Goal: Task Accomplishment & Management: Manage account settings

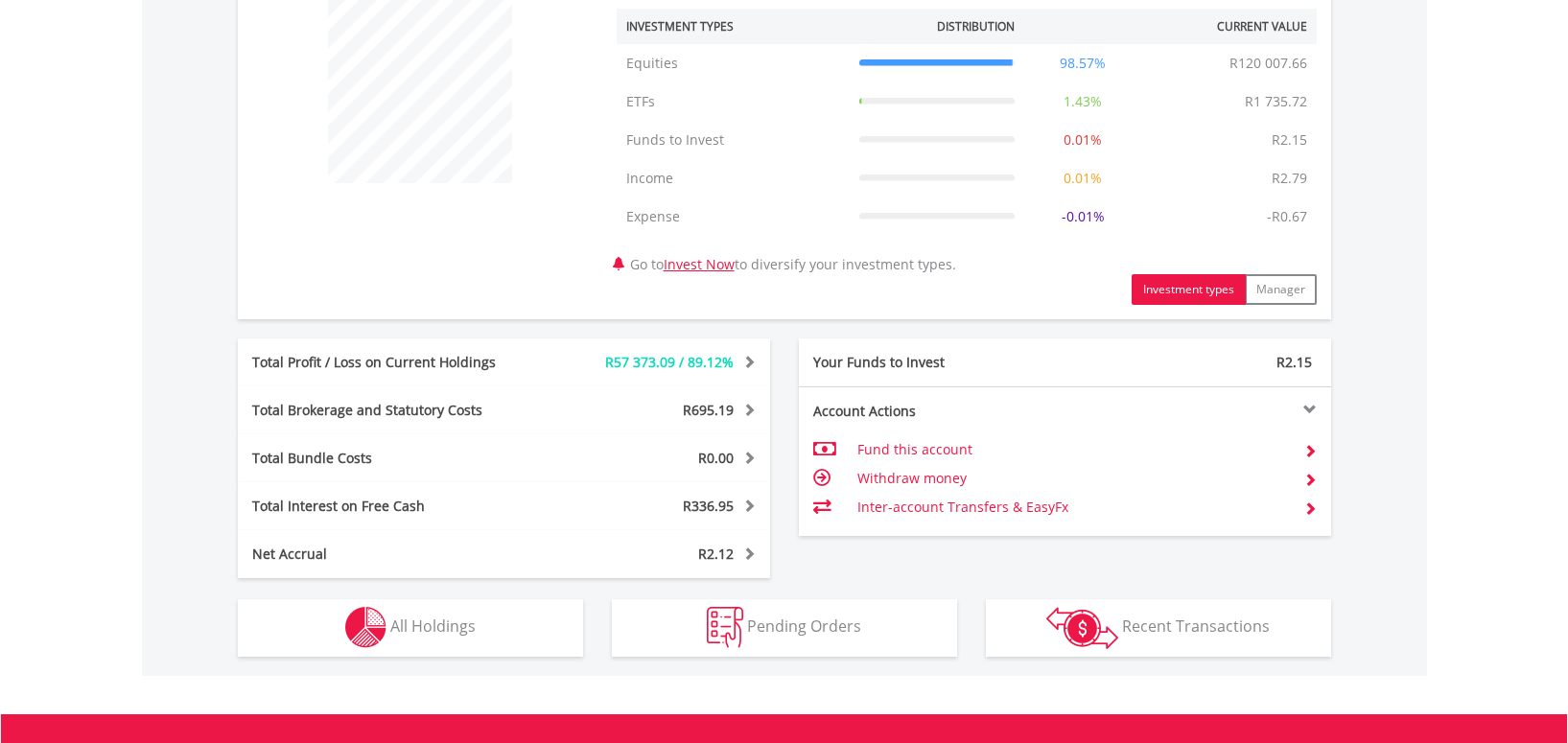
scroll to position [993, 0]
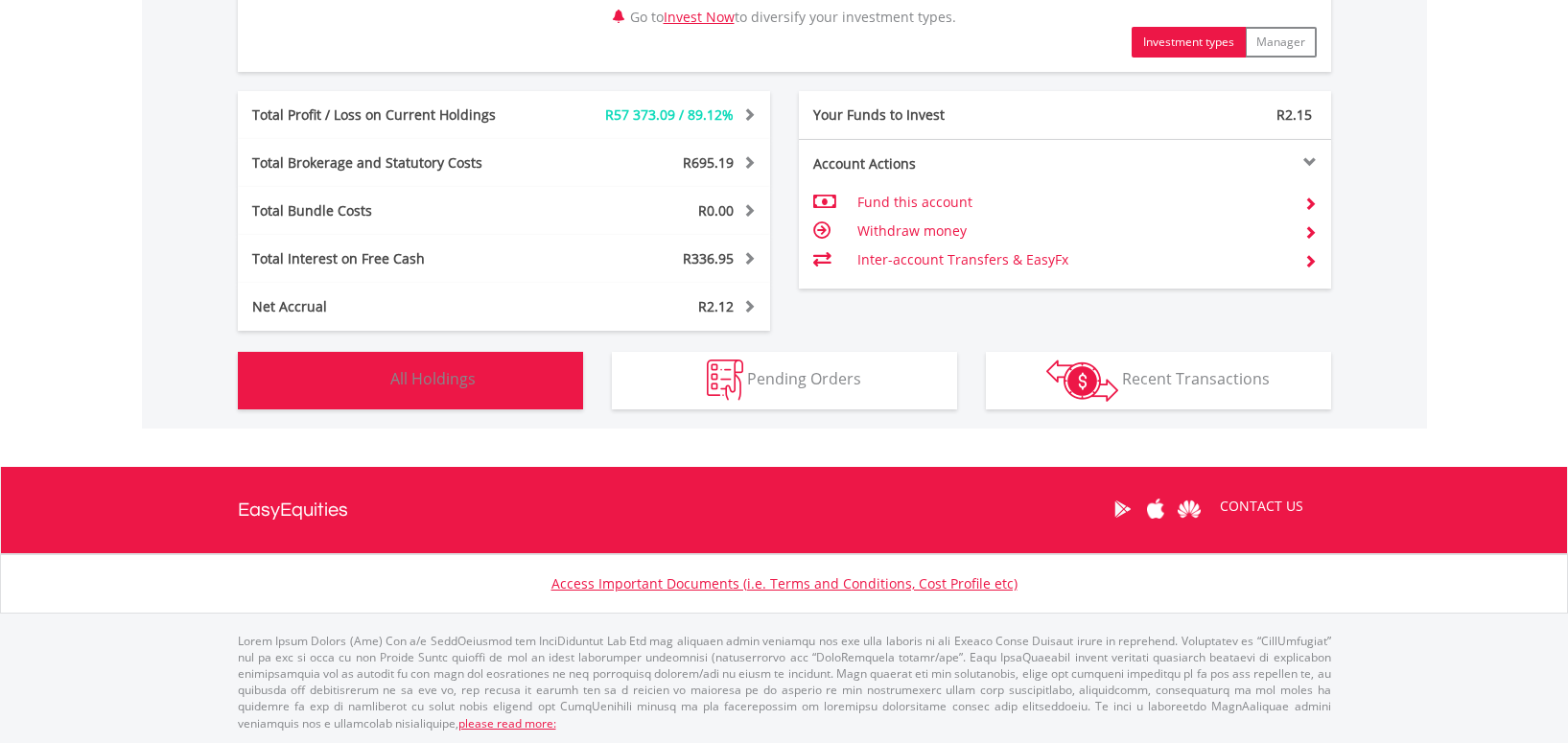
click at [441, 377] on span "All Holdings" at bounding box center [433, 378] width 85 height 21
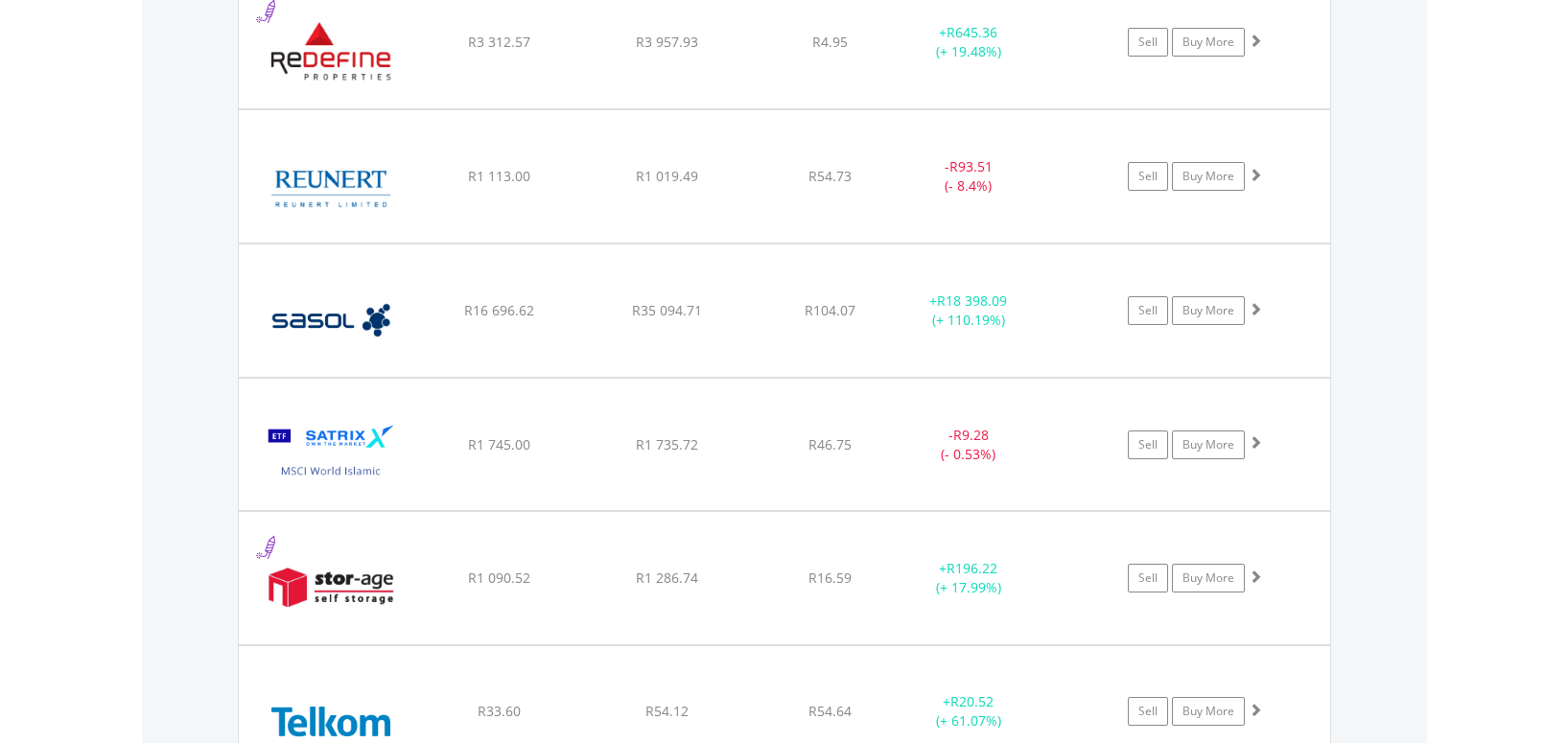
scroll to position [4037, 0]
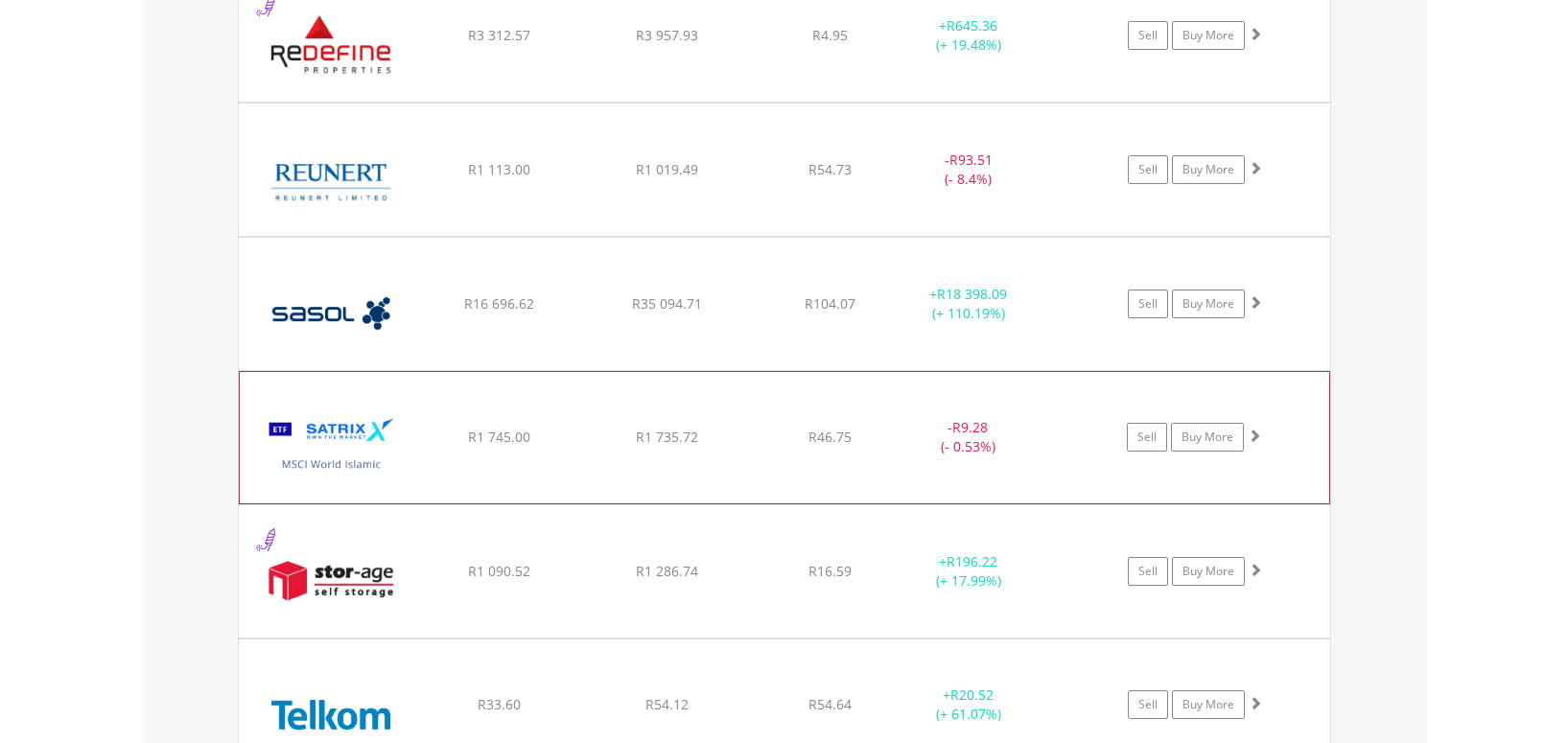
click at [1256, 435] on span at bounding box center [1255, 436] width 14 height 14
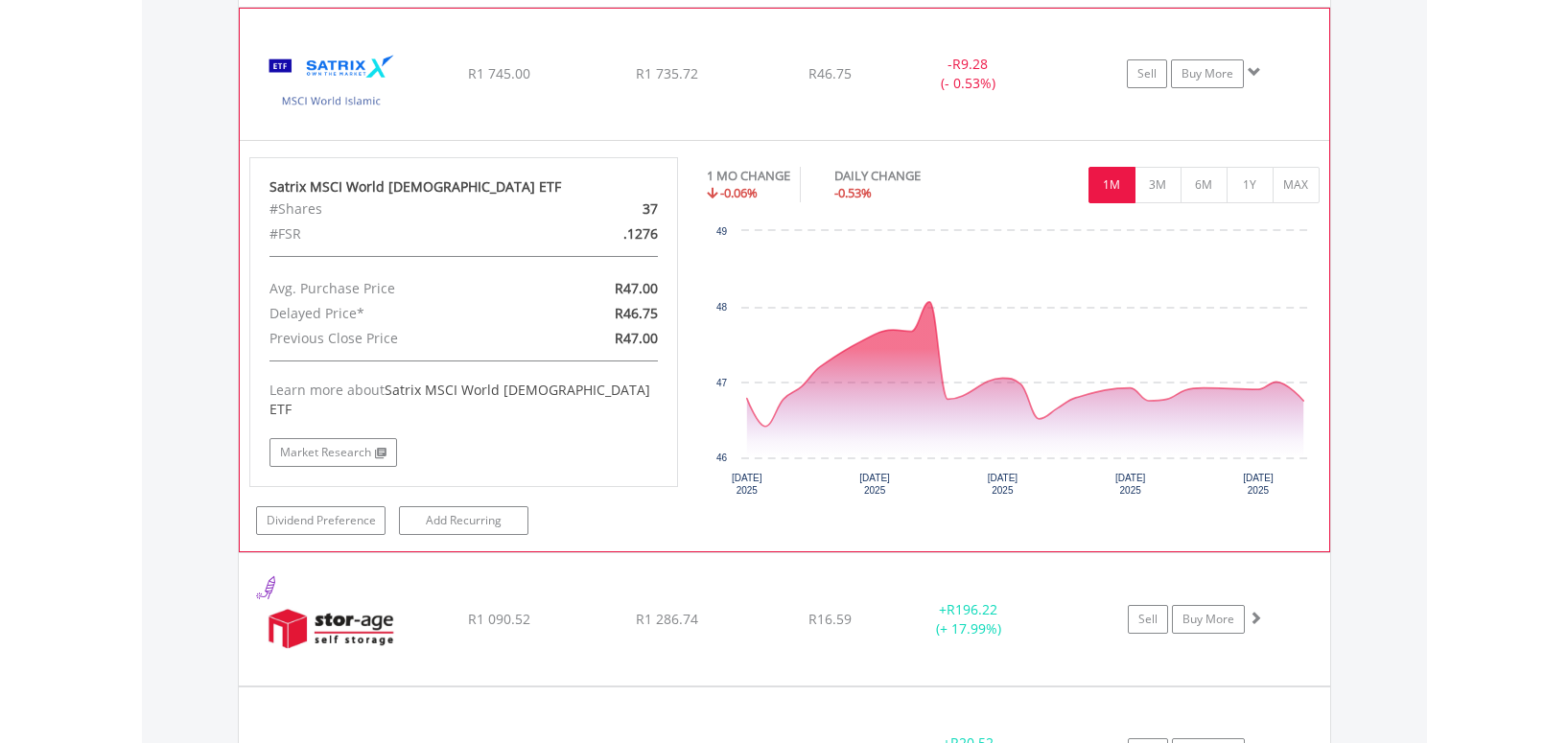
scroll to position [4424, 0]
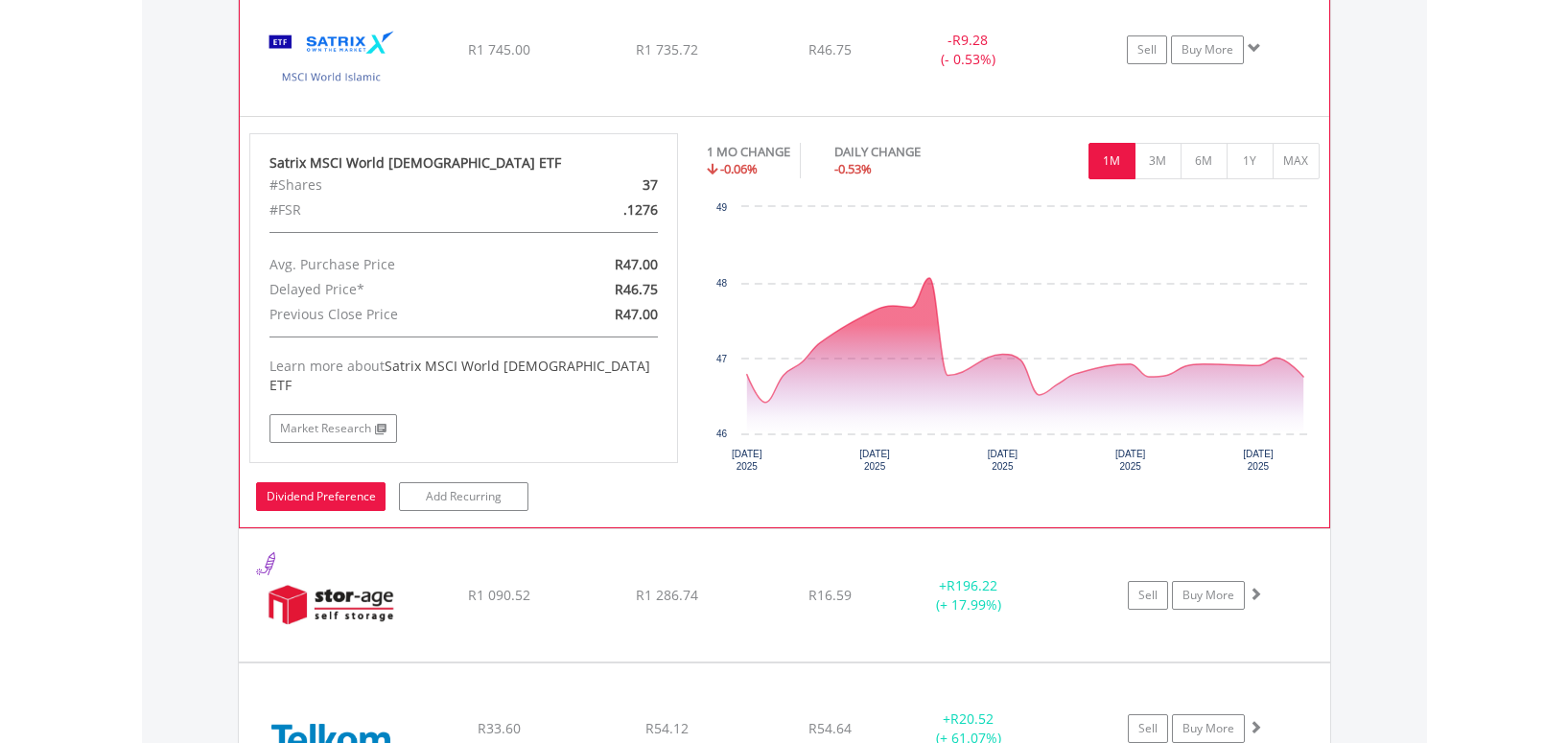
click at [308, 482] on link "Dividend Preference" at bounding box center [320, 496] width 129 height 29
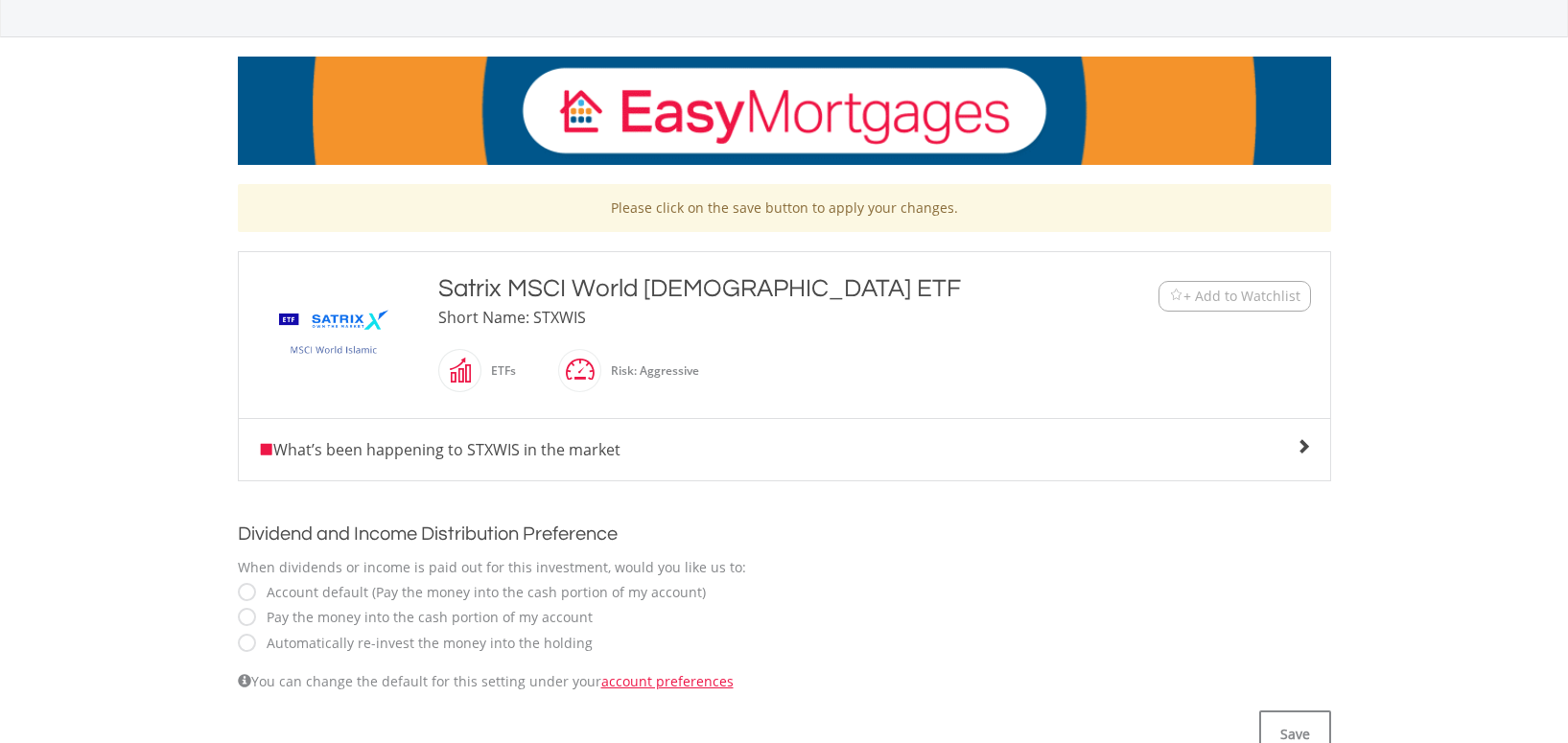
scroll to position [236, 0]
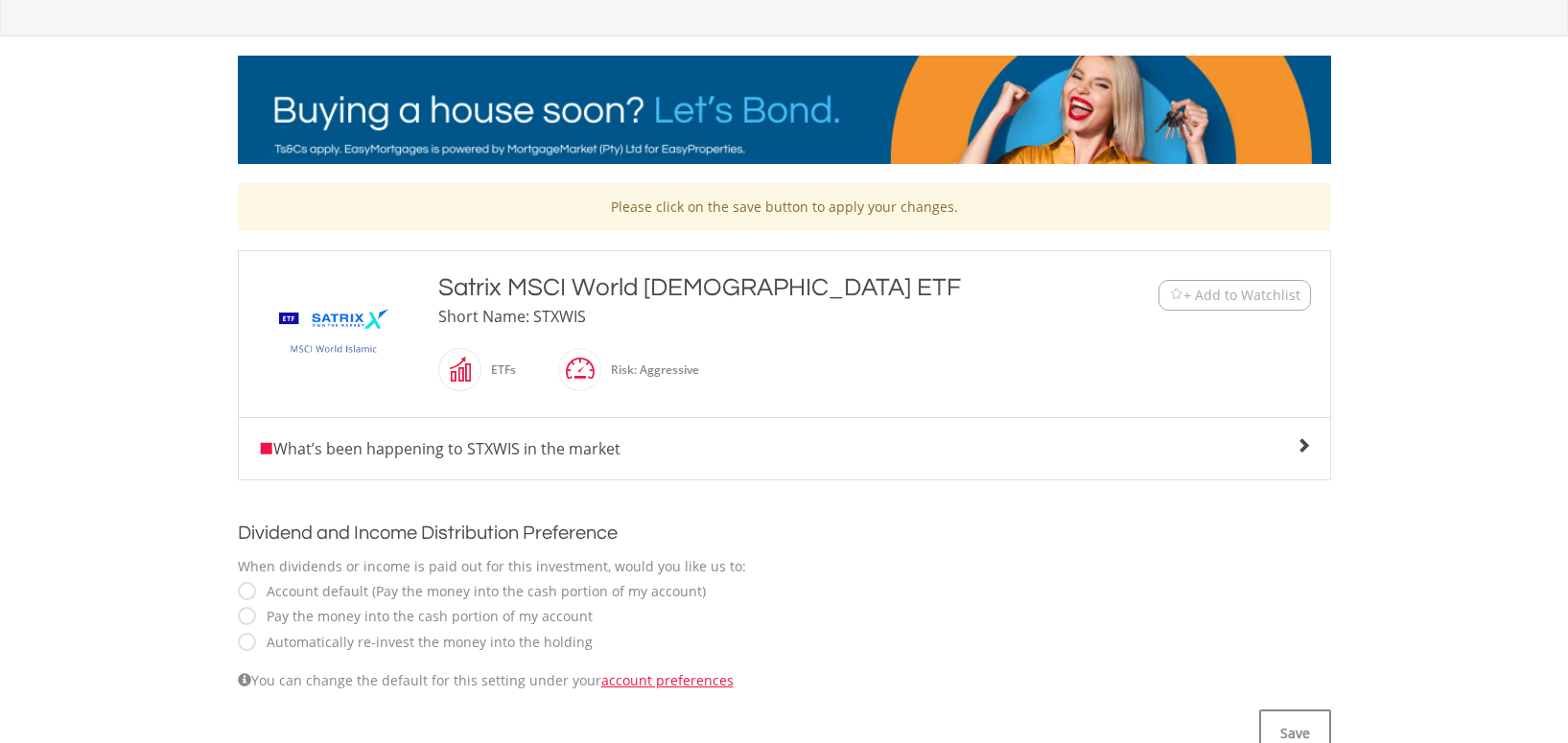
drag, startPoint x: 444, startPoint y: 286, endPoint x: 772, endPoint y: 288, distance: 328.0
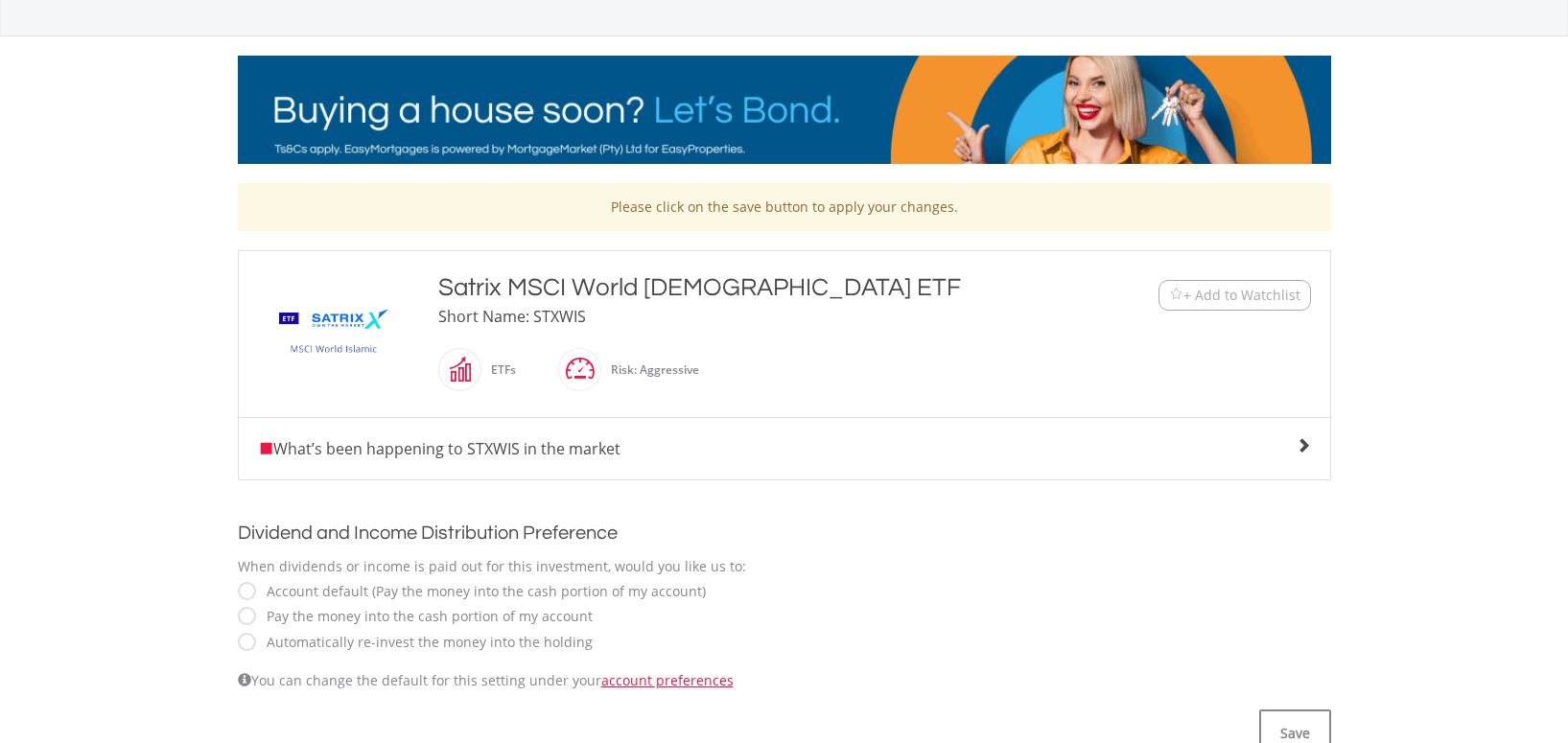
click at [772, 288] on div "Satrix MSCI World Islamic ETF Short Name: STXWIS ETFs" at bounding box center [739, 334] width 631 height 127
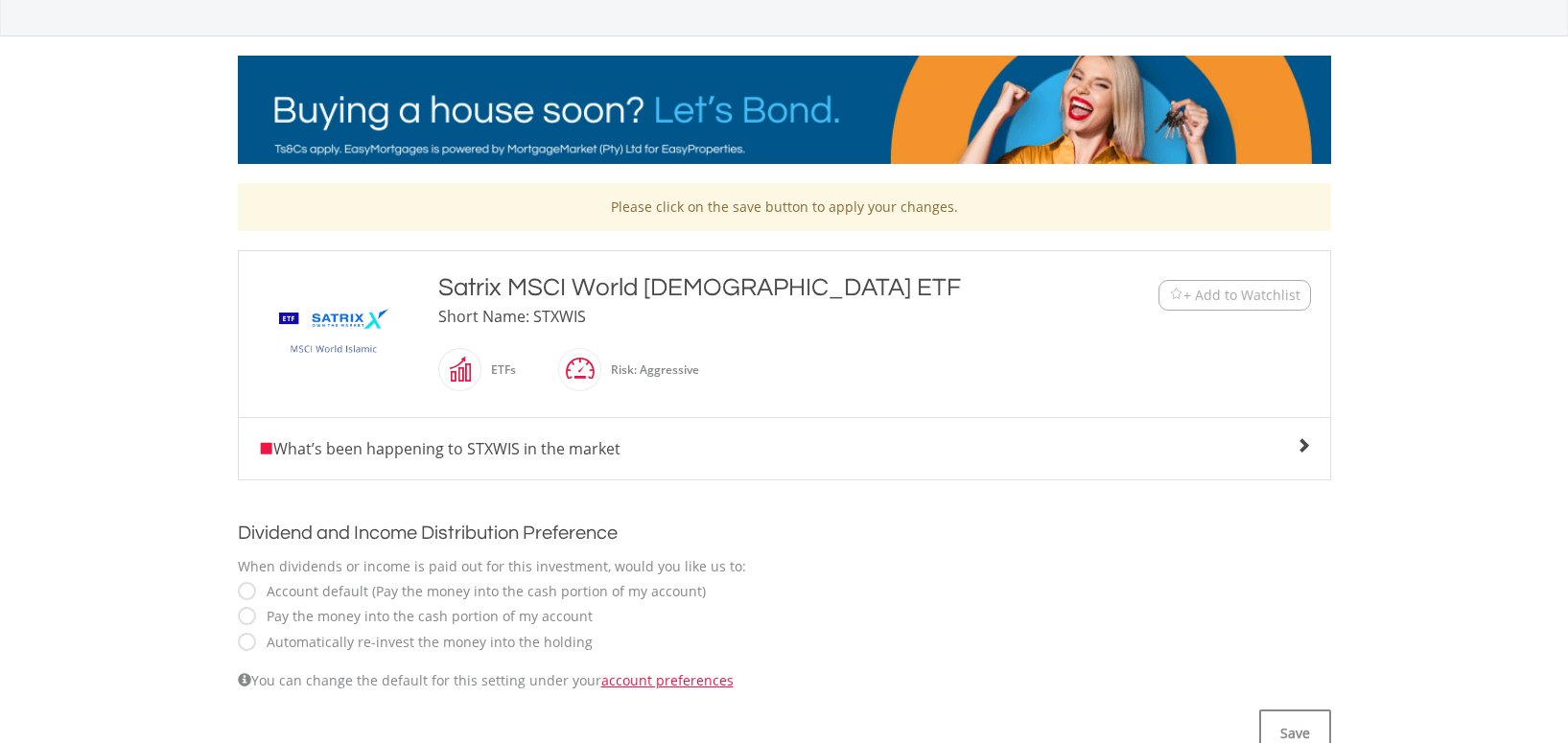
copy div "Satrix MSCI World [DEMOGRAPHIC_DATA] ETF"
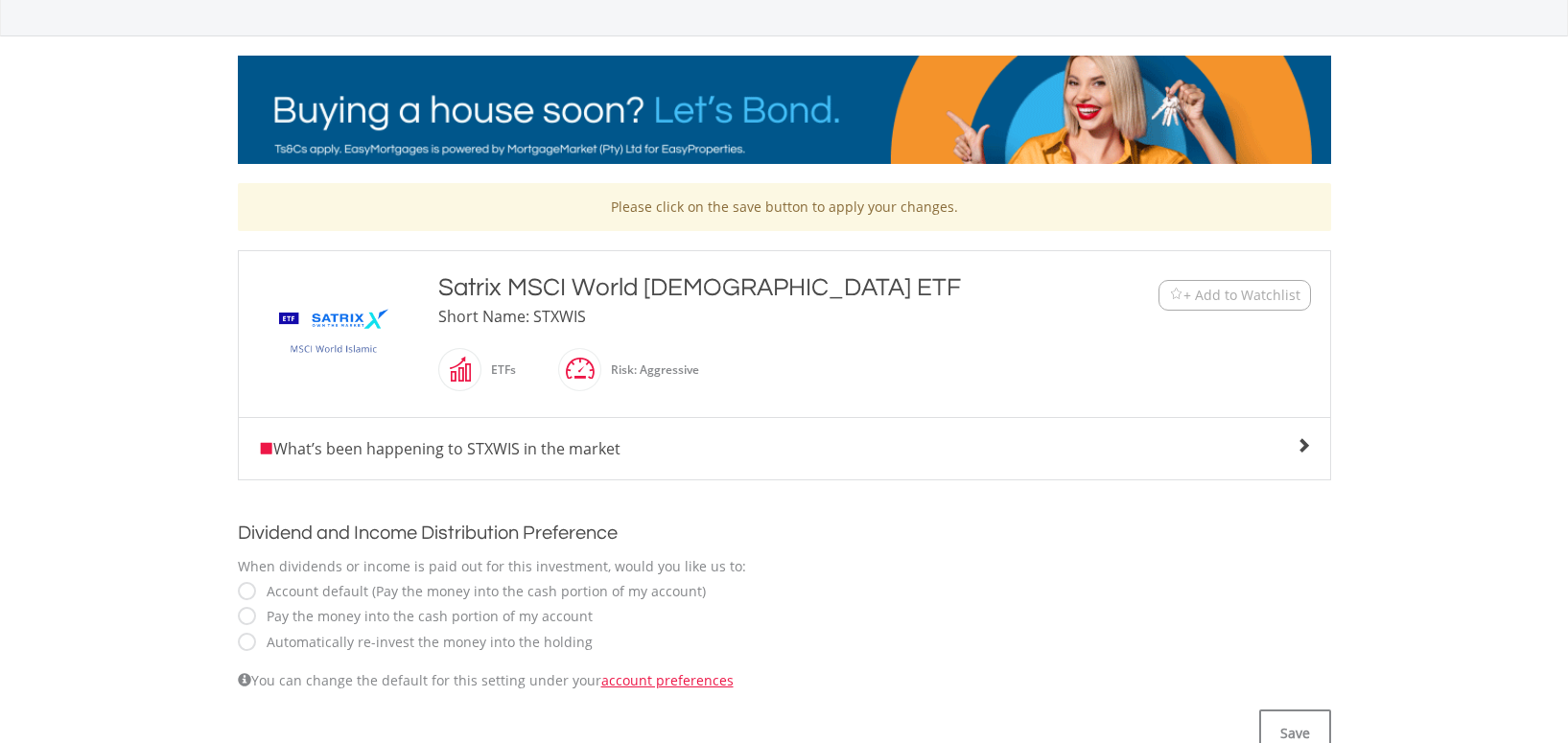
scroll to position [0, 0]
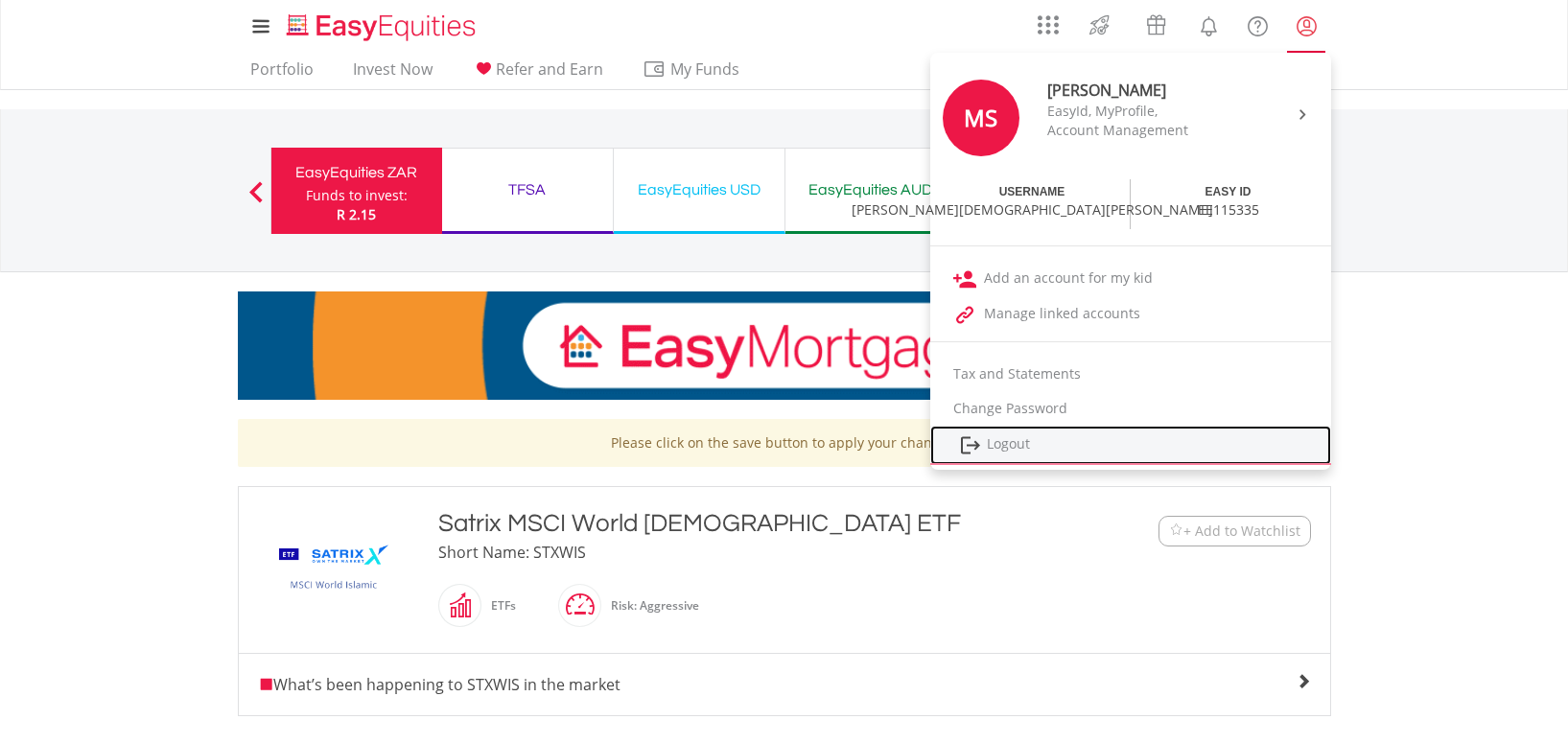
click at [1085, 441] on link "Logout" at bounding box center [1130, 446] width 401 height 40
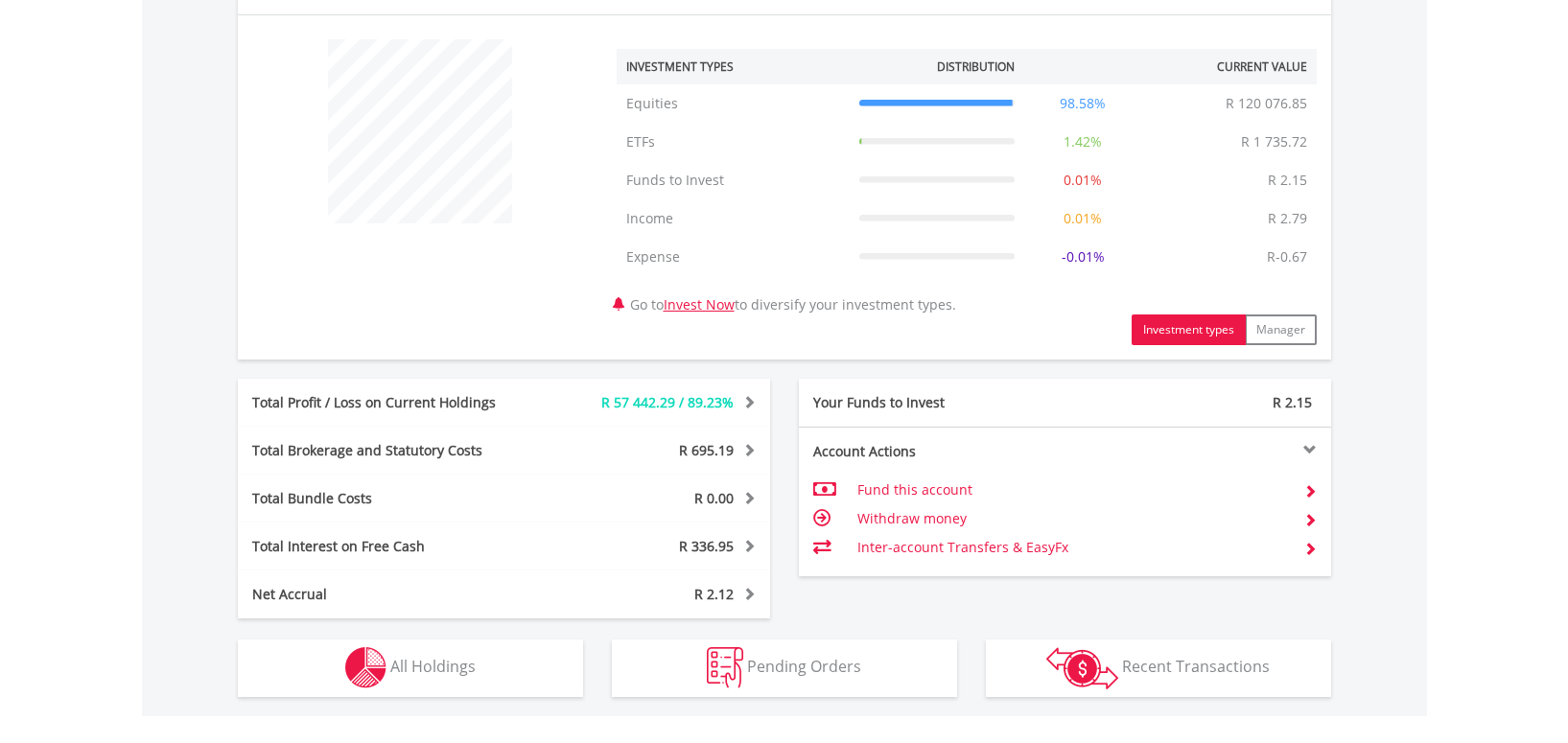
scroll to position [993, 0]
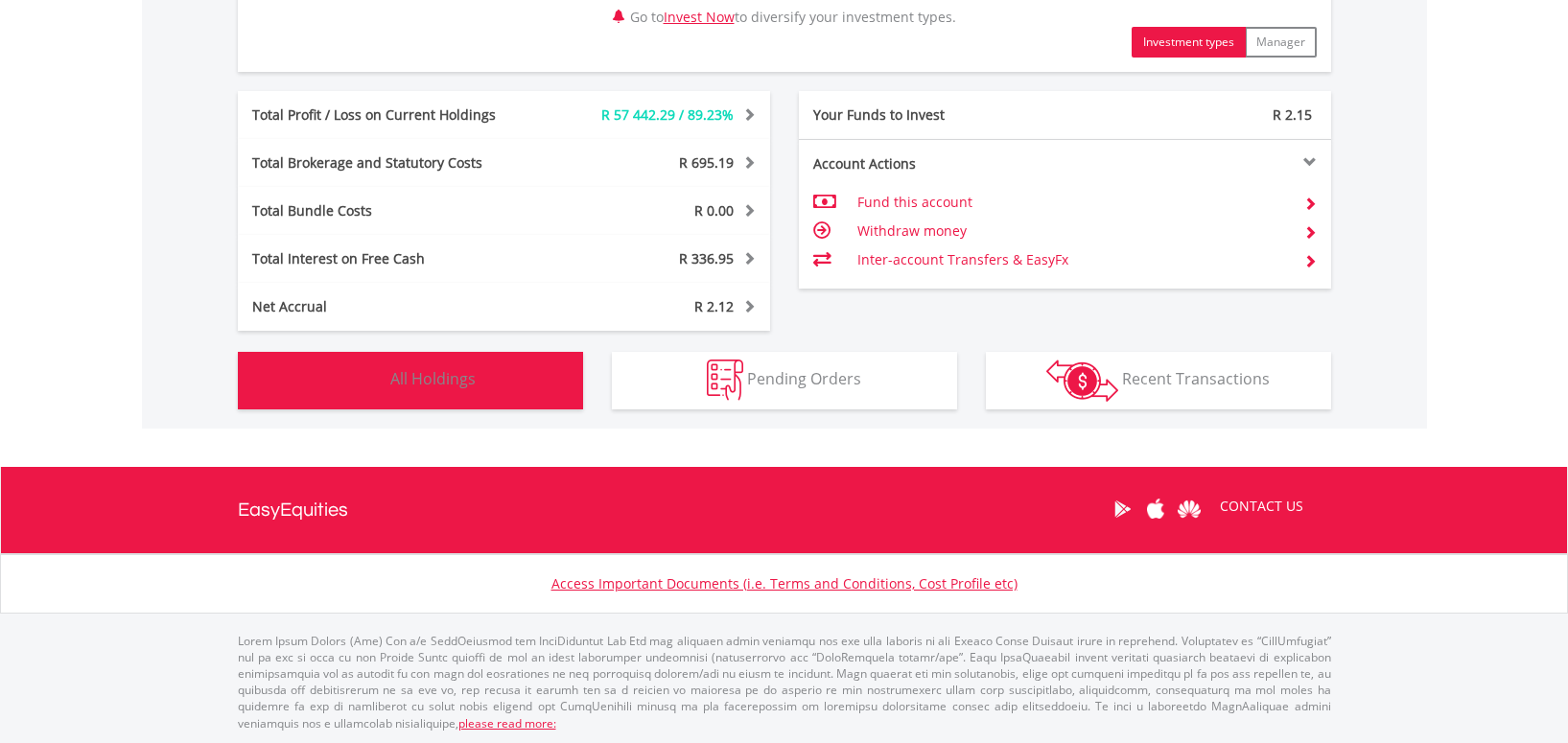
click at [452, 374] on span "All Holdings" at bounding box center [433, 378] width 85 height 21
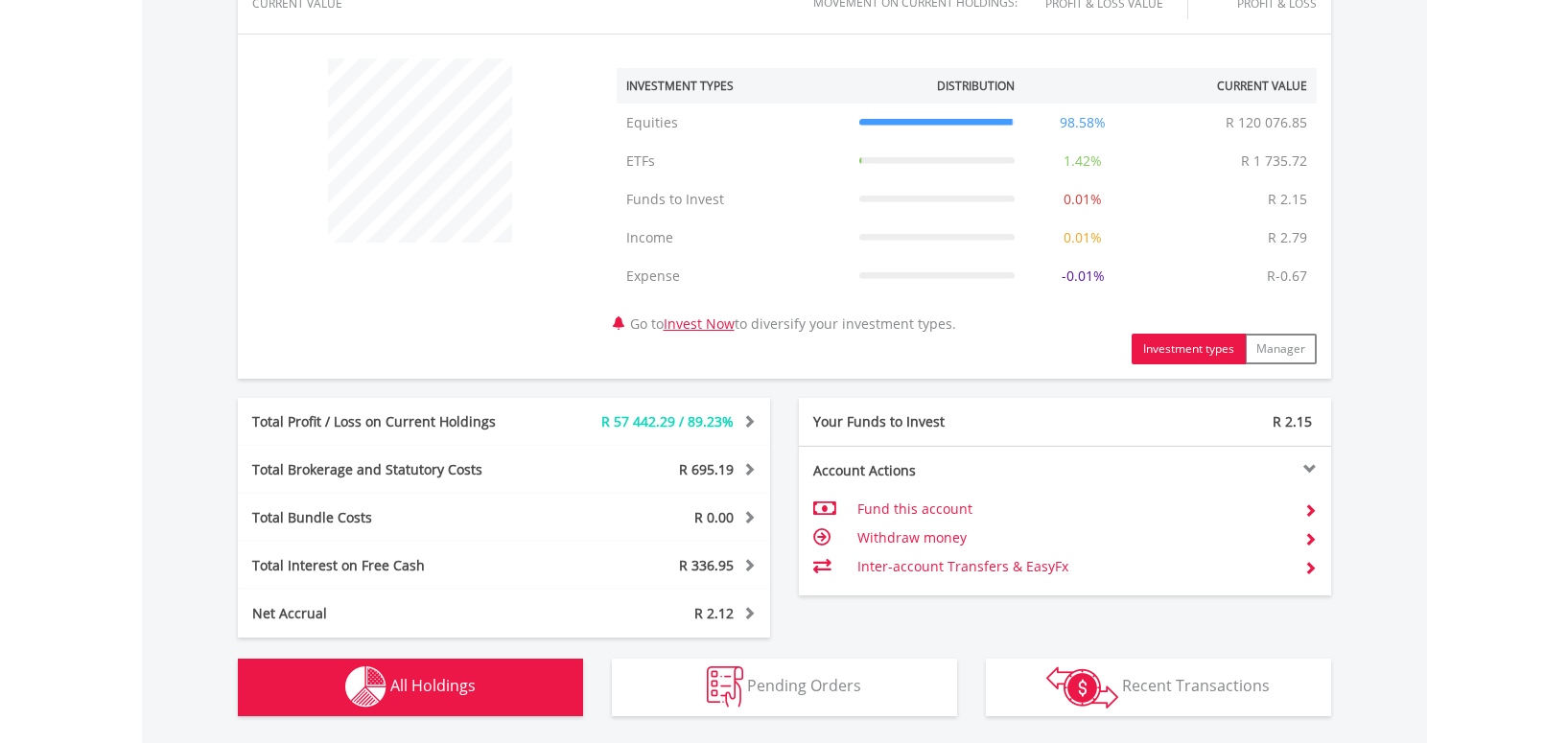
scroll to position [0, 0]
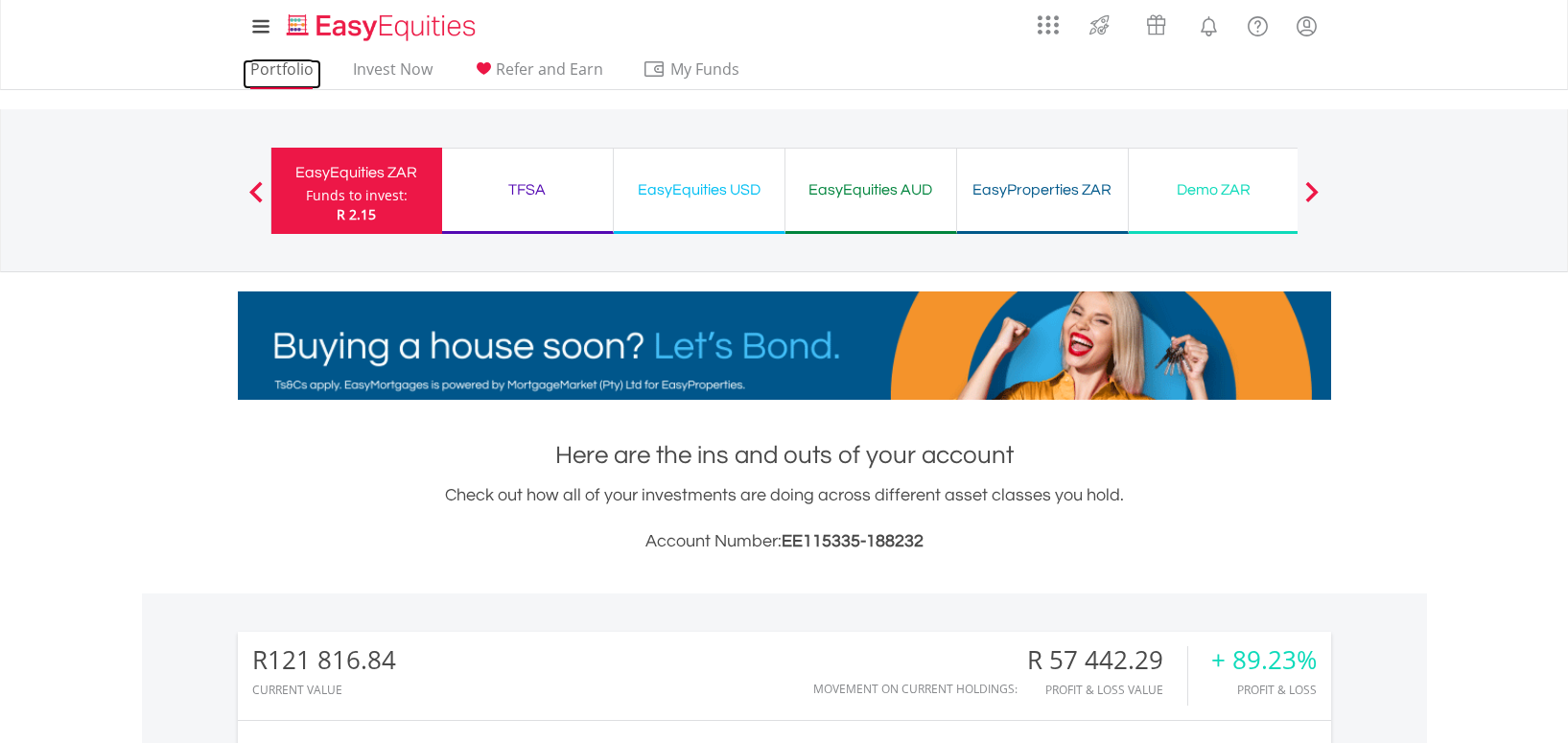
click at [281, 64] on link "Portfolio" at bounding box center [283, 74] width 79 height 30
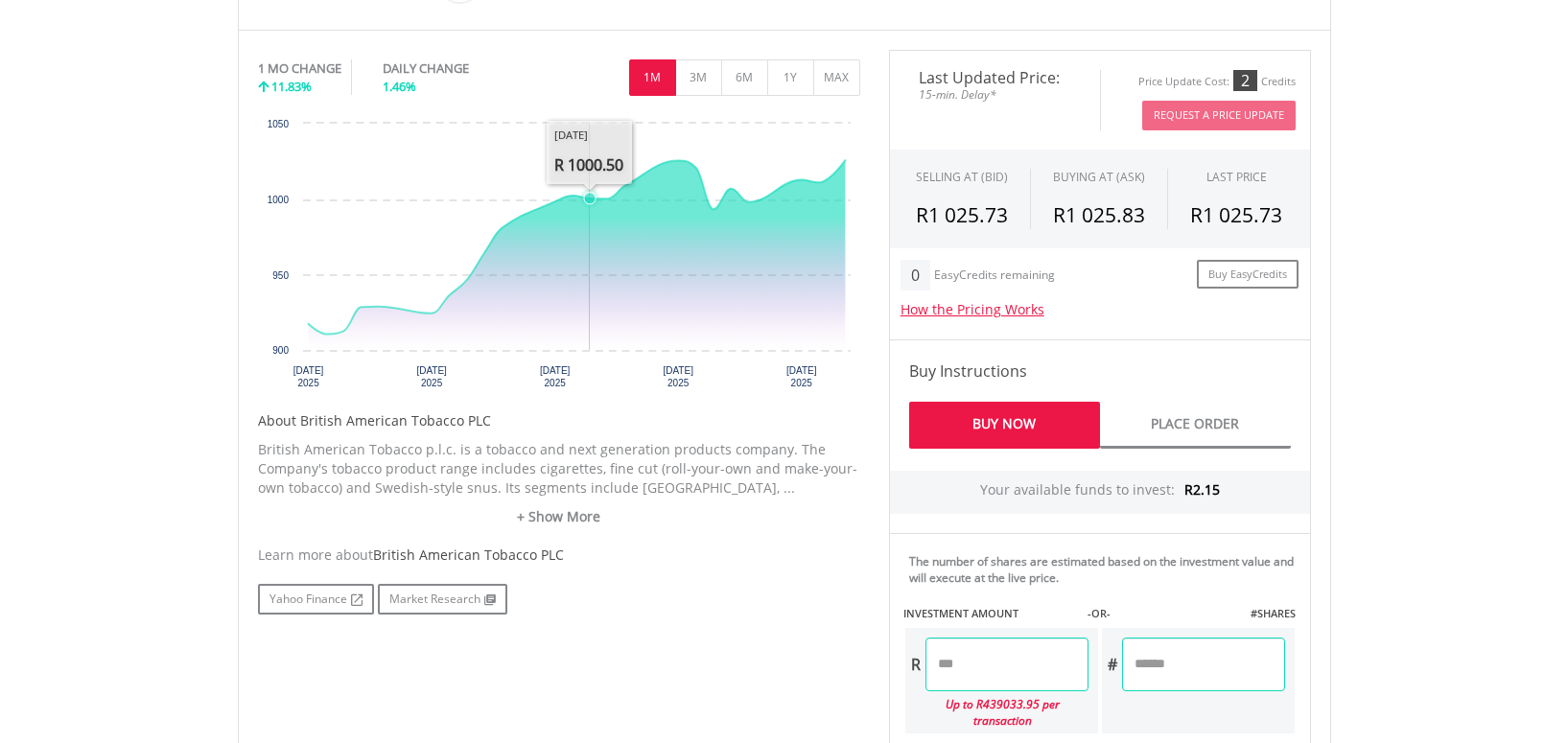
scroll to position [778, 0]
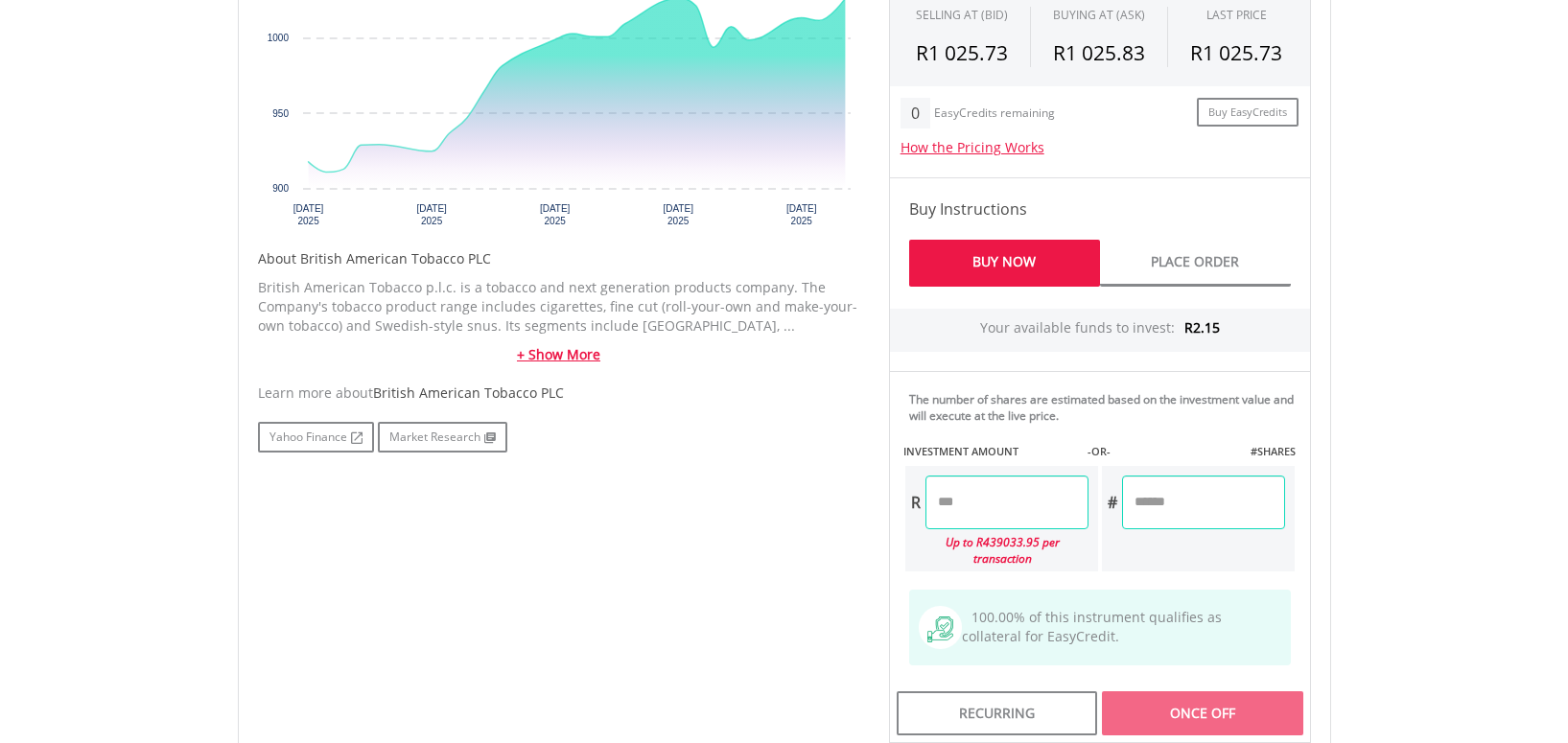
click at [563, 357] on link "+ Show More" at bounding box center [558, 354] width 602 height 19
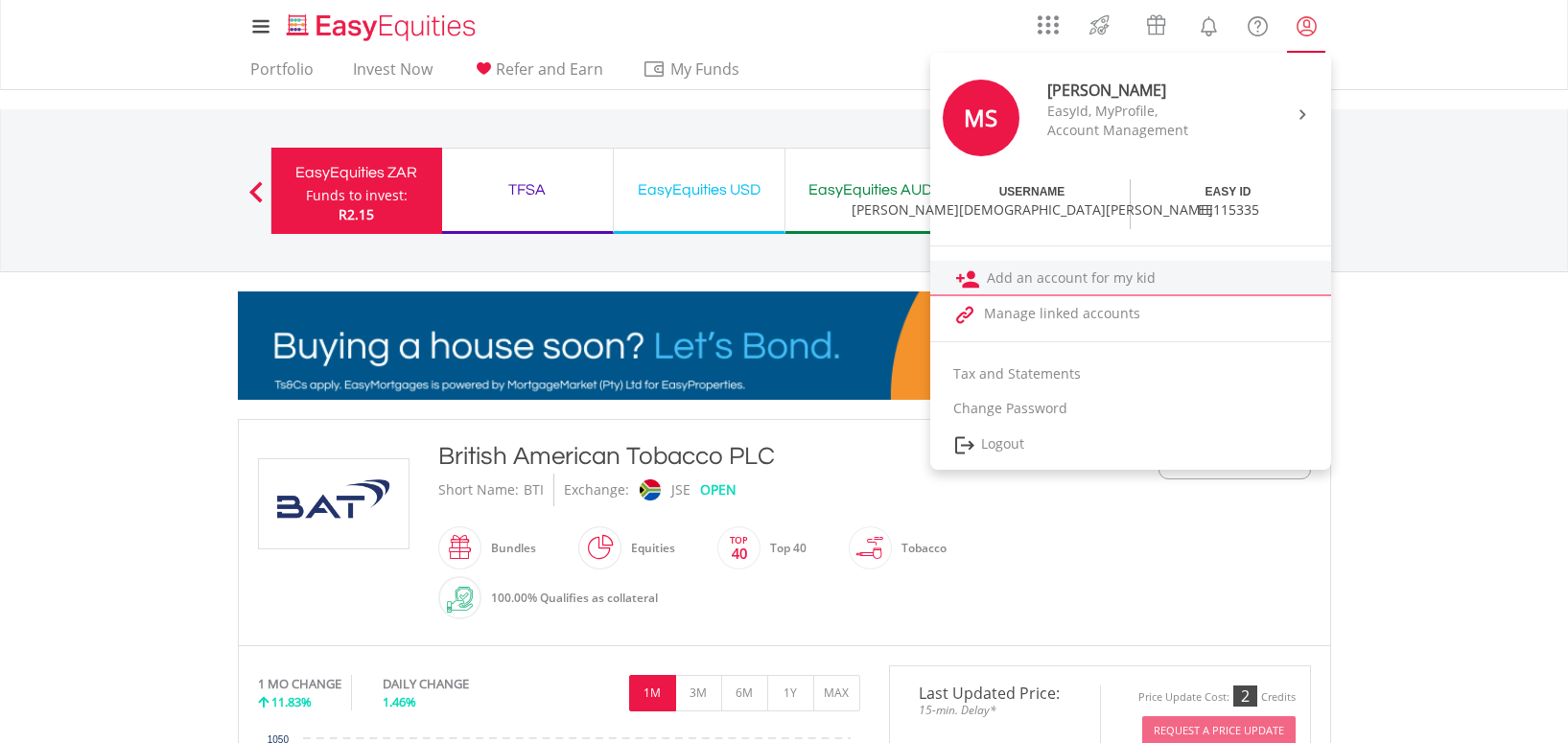
scroll to position [6, 0]
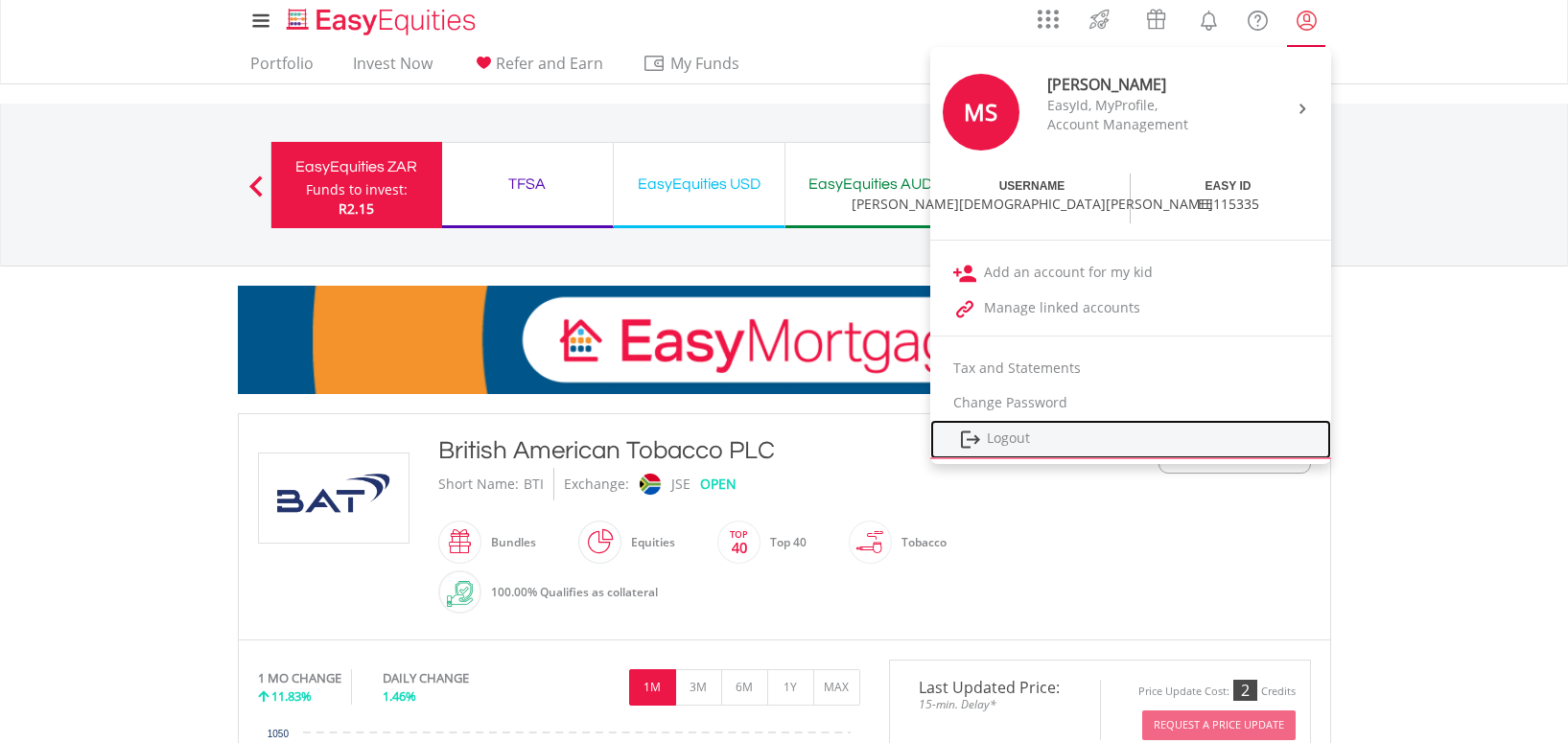
click at [1173, 438] on link "Logout" at bounding box center [1130, 440] width 401 height 40
